Goal: Task Accomplishment & Management: Manage account settings

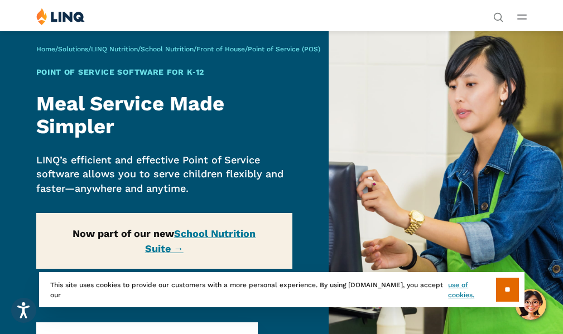
click at [222, 235] on div "Home / Solutions / LINQ Nutrition / School Nutrition / Front of House / Point o…" at bounding box center [164, 188] width 328 height 314
click at [220, 234] on div "Home / Solutions / LINQ Nutrition / School Nutrition / Front of House / Point o…" at bounding box center [164, 188] width 328 height 314
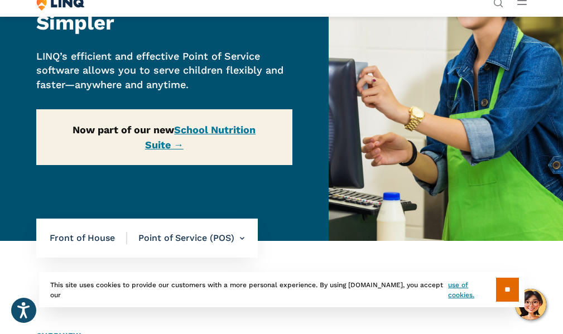
scroll to position [112, 0]
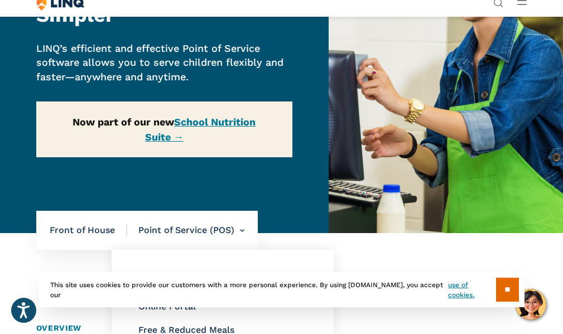
click at [163, 228] on li "Point of Service (POS) Overview Online Portal Free & Reduced Meals Point of Ser…" at bounding box center [185, 230] width 117 height 39
click at [241, 230] on li "Point of Service (POS) Overview Online Portal Free & Reduced Meals Point of Ser…" at bounding box center [185, 230] width 117 height 39
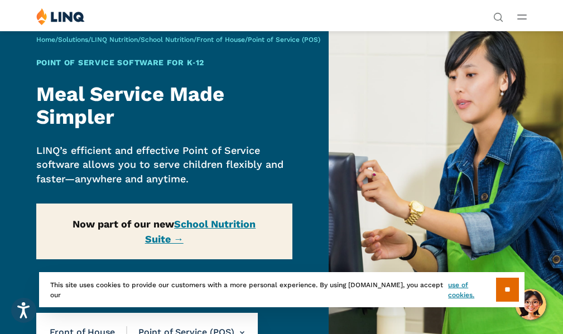
scroll to position [0, 0]
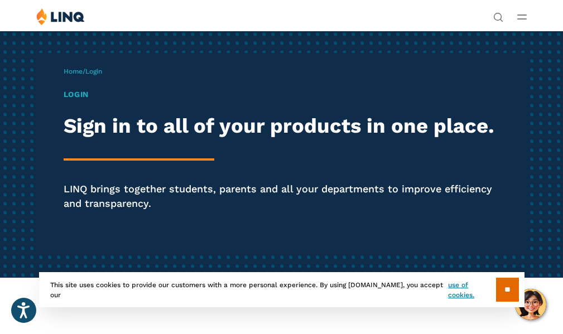
click at [64, 100] on h1 "Login" at bounding box center [282, 95] width 436 height 12
click at [64, 99] on h1 "Login" at bounding box center [282, 95] width 436 height 12
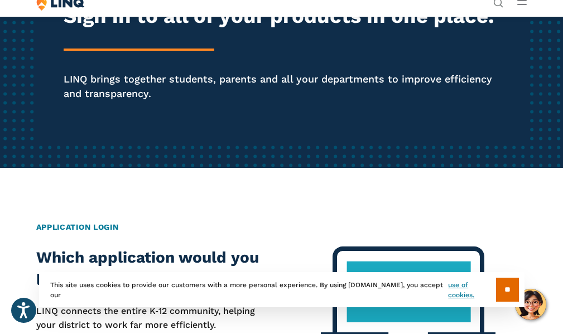
scroll to position [112, 0]
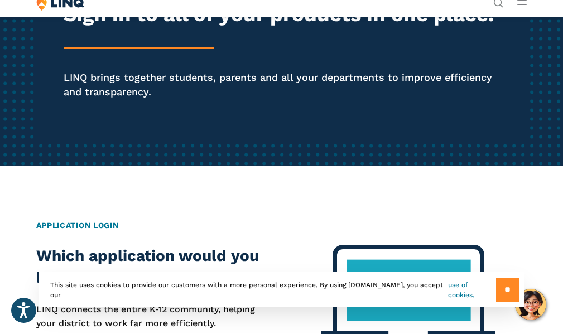
click at [503, 293] on input "**" at bounding box center [507, 290] width 23 height 24
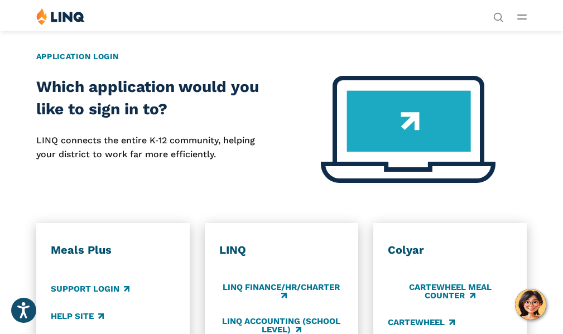
scroll to position [279, 0]
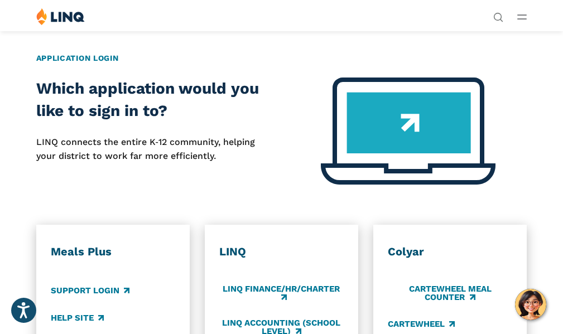
click at [520, 13] on button "Open Main Menu" at bounding box center [521, 17] width 9 height 12
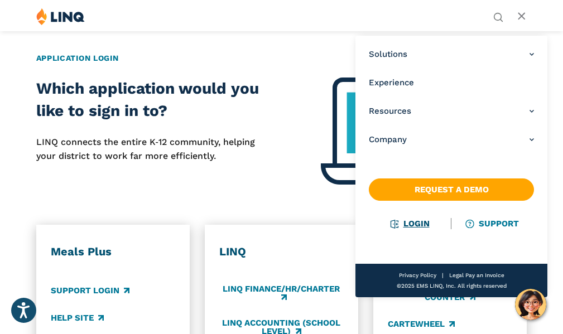
click at [404, 223] on link "Login" at bounding box center [409, 224] width 38 height 10
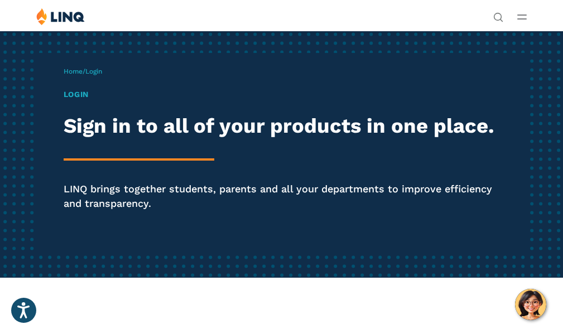
click at [64, 100] on h1 "Login" at bounding box center [282, 95] width 436 height 12
click at [64, 75] on span "Home / Login" at bounding box center [83, 71] width 38 height 8
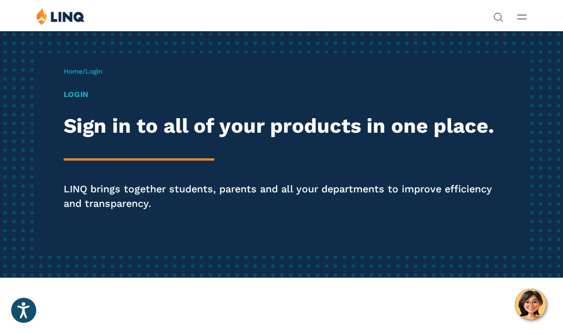
click at [80, 80] on div "Home / Login Login Sign in to all of your products in one place. LINQ brings to…" at bounding box center [281, 154] width 491 height 202
click at [521, 16] on icon "Open Main Menu" at bounding box center [521, 17] width 9 height 5
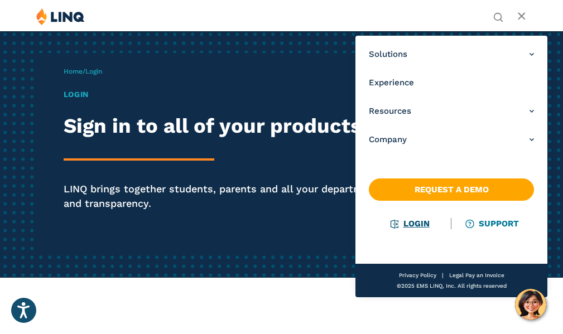
click at [409, 223] on link "Login" at bounding box center [409, 224] width 38 height 10
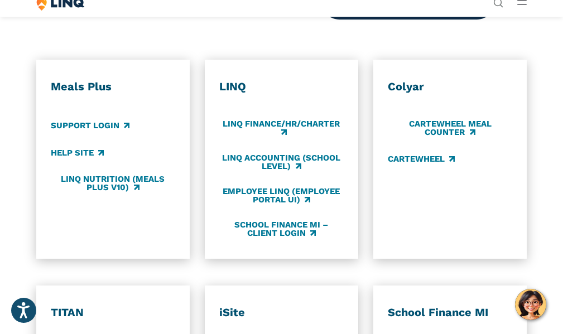
scroll to position [446, 0]
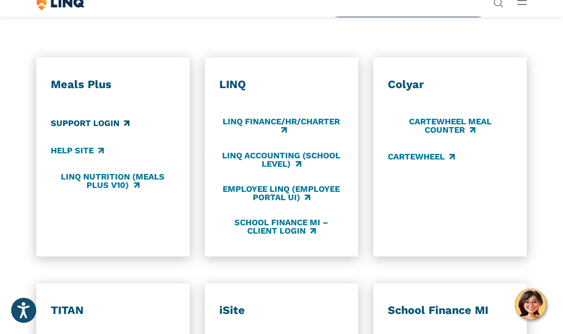
click at [93, 129] on link "Support Login" at bounding box center [90, 123] width 79 height 12
